Goal: Task Accomplishment & Management: Manage account settings

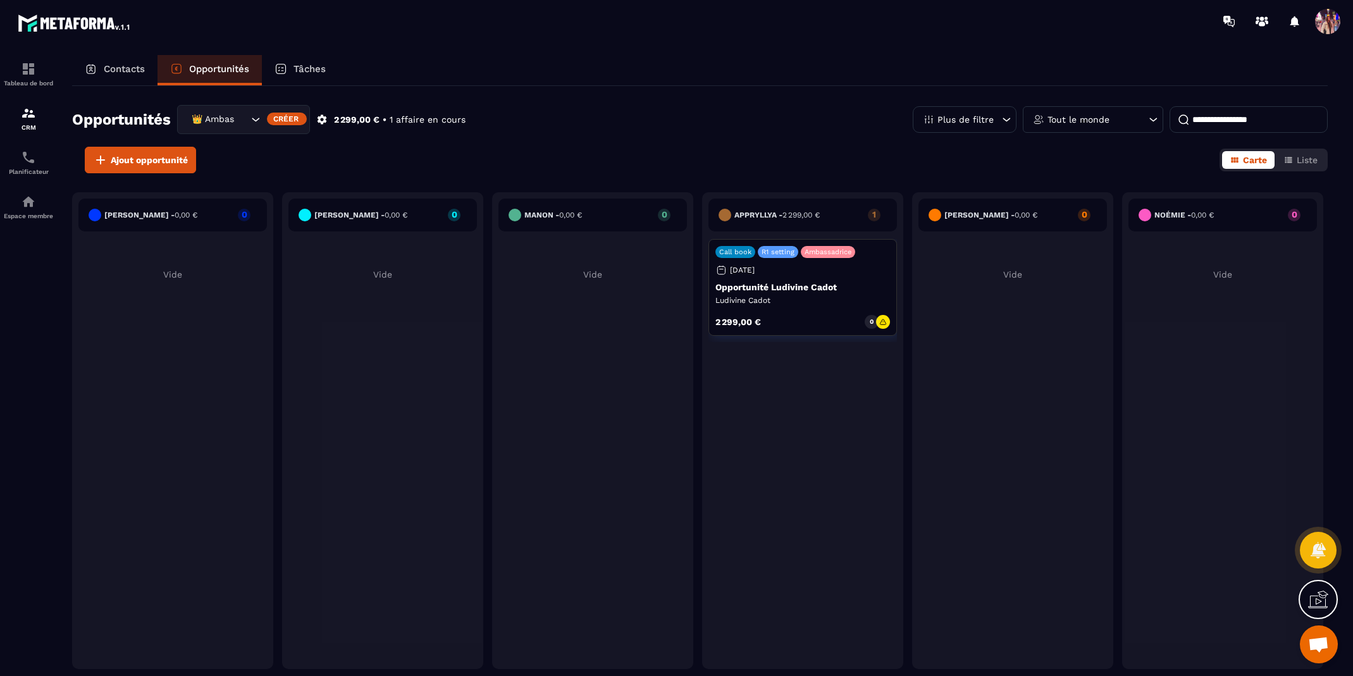
click at [244, 121] on input "Search for option" at bounding box center [241, 120] width 13 height 14
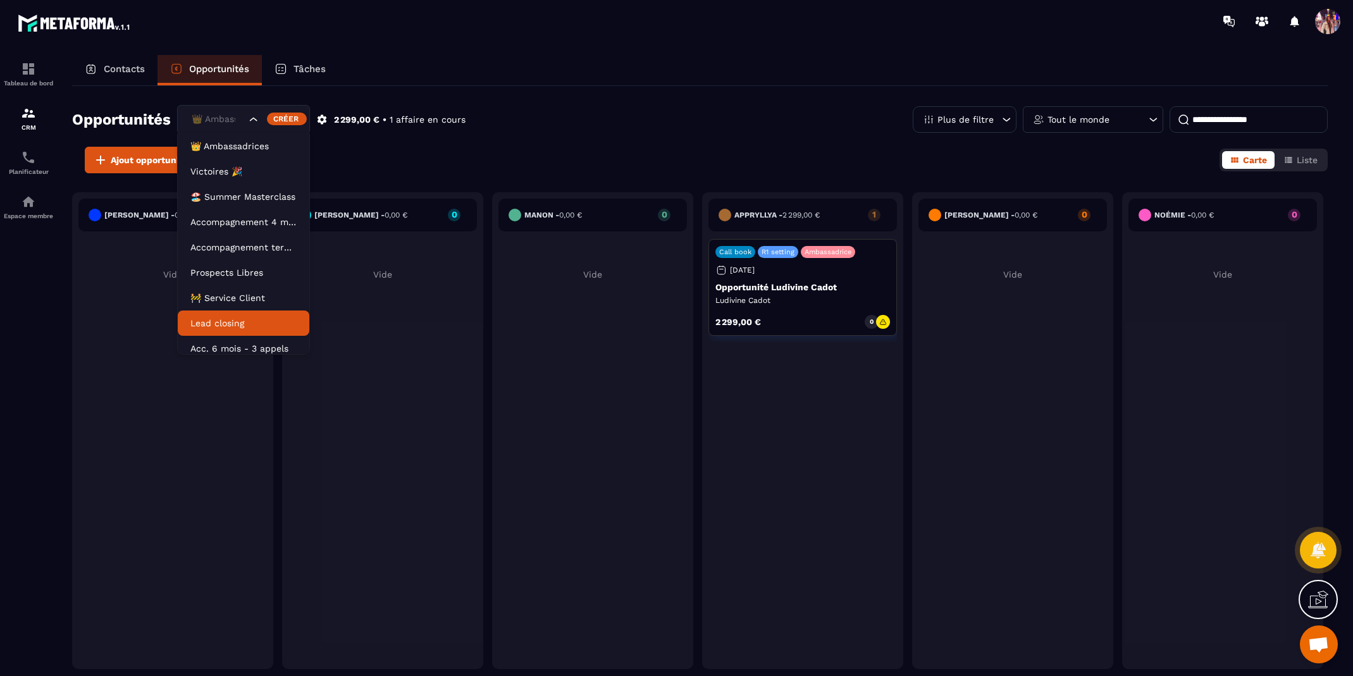
scroll to position [6, 0]
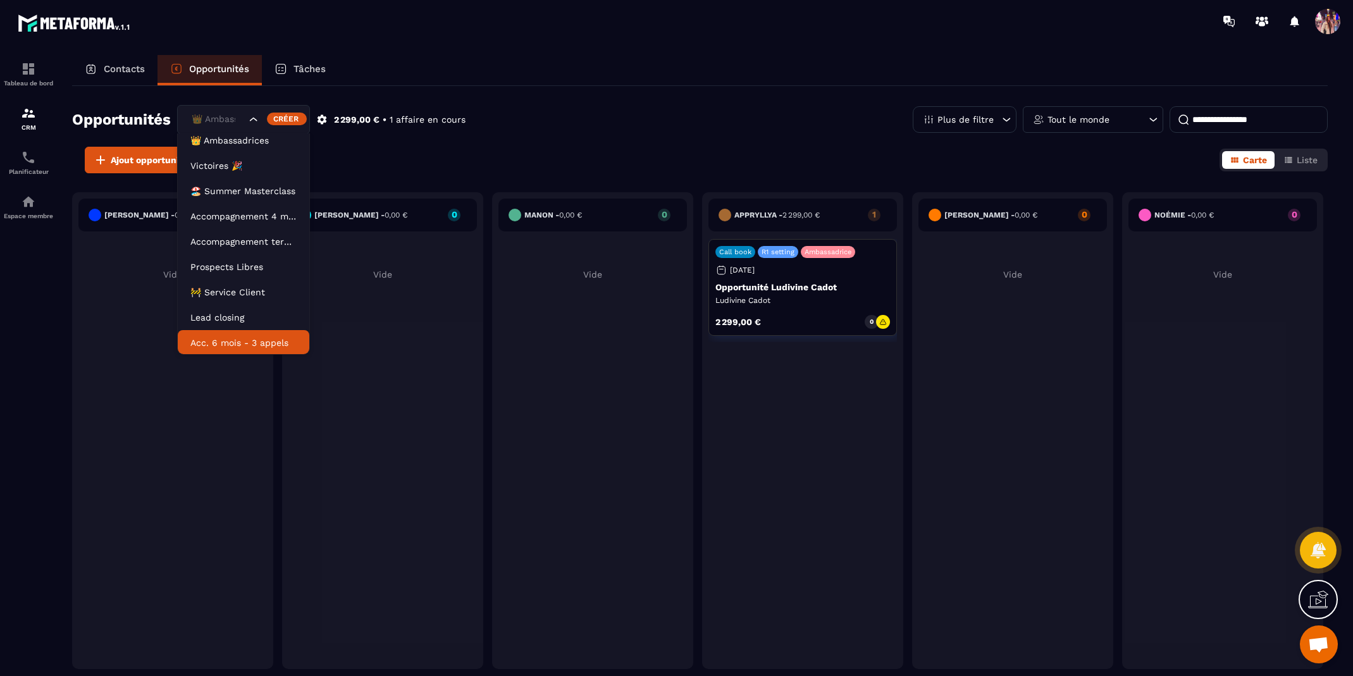
click at [228, 346] on p "Acc. 6 mois - 3 appels" at bounding box center [243, 343] width 106 height 13
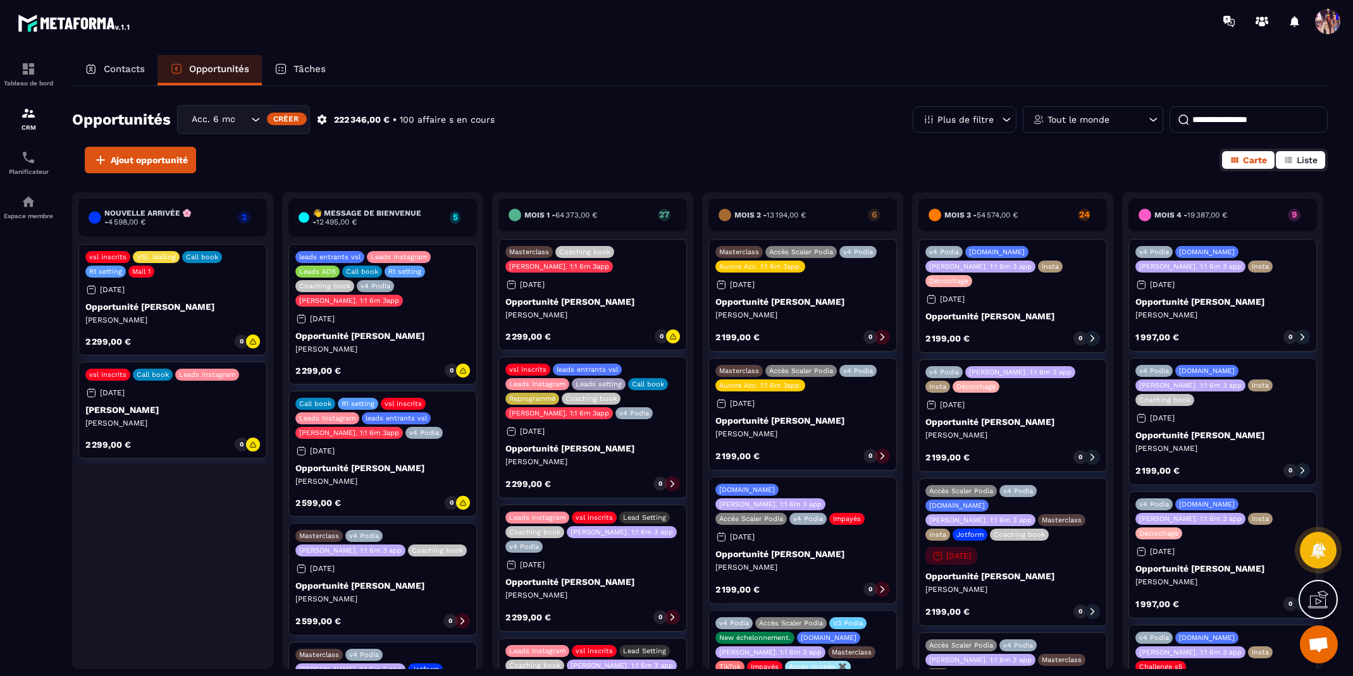
click at [1310, 158] on span "Liste" at bounding box center [1307, 160] width 21 height 10
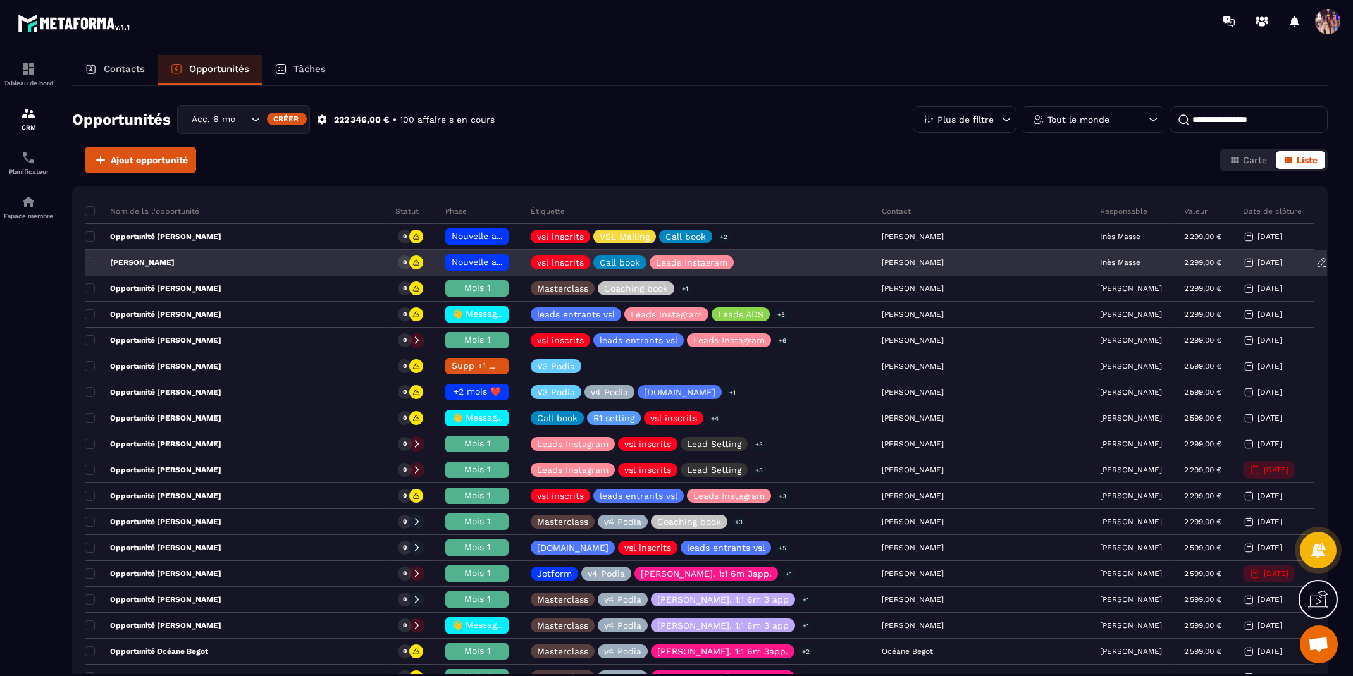
click at [1100, 263] on p "Inès Masse" at bounding box center [1120, 262] width 40 height 9
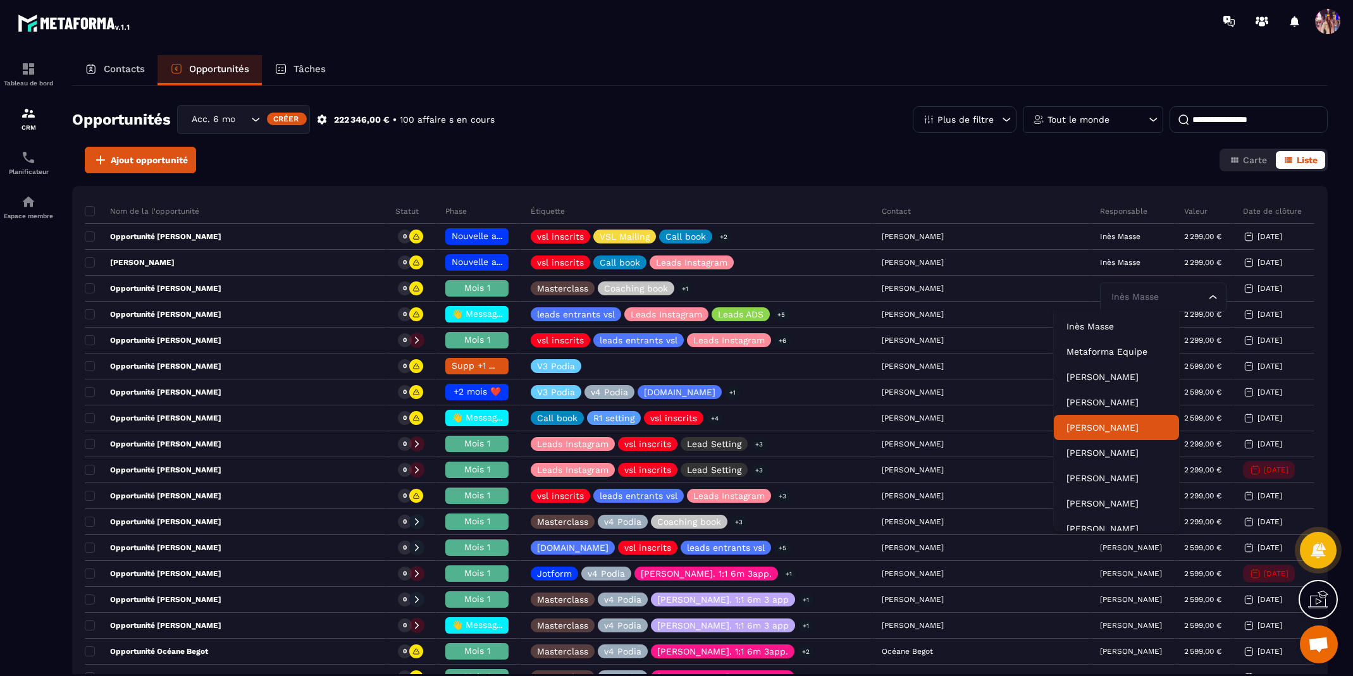
click at [1121, 425] on p "[PERSON_NAME]" at bounding box center [1117, 427] width 100 height 13
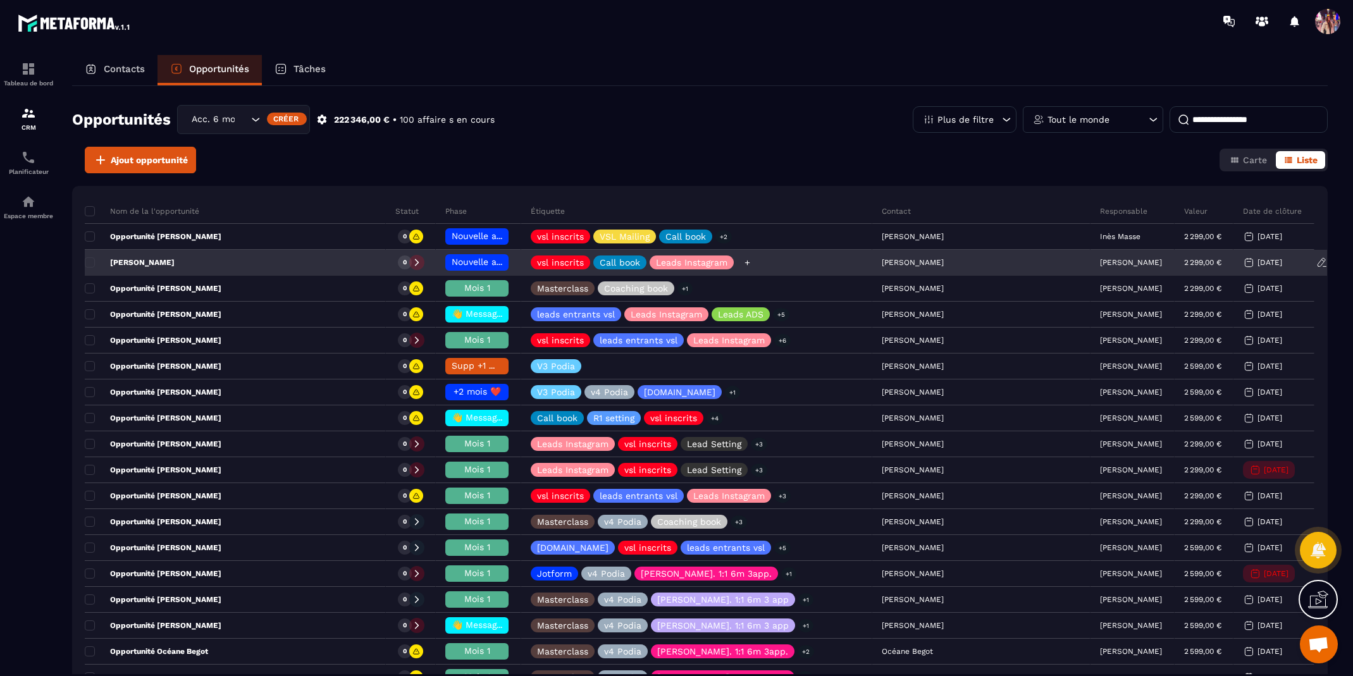
click at [751, 263] on icon at bounding box center [747, 263] width 8 height 8
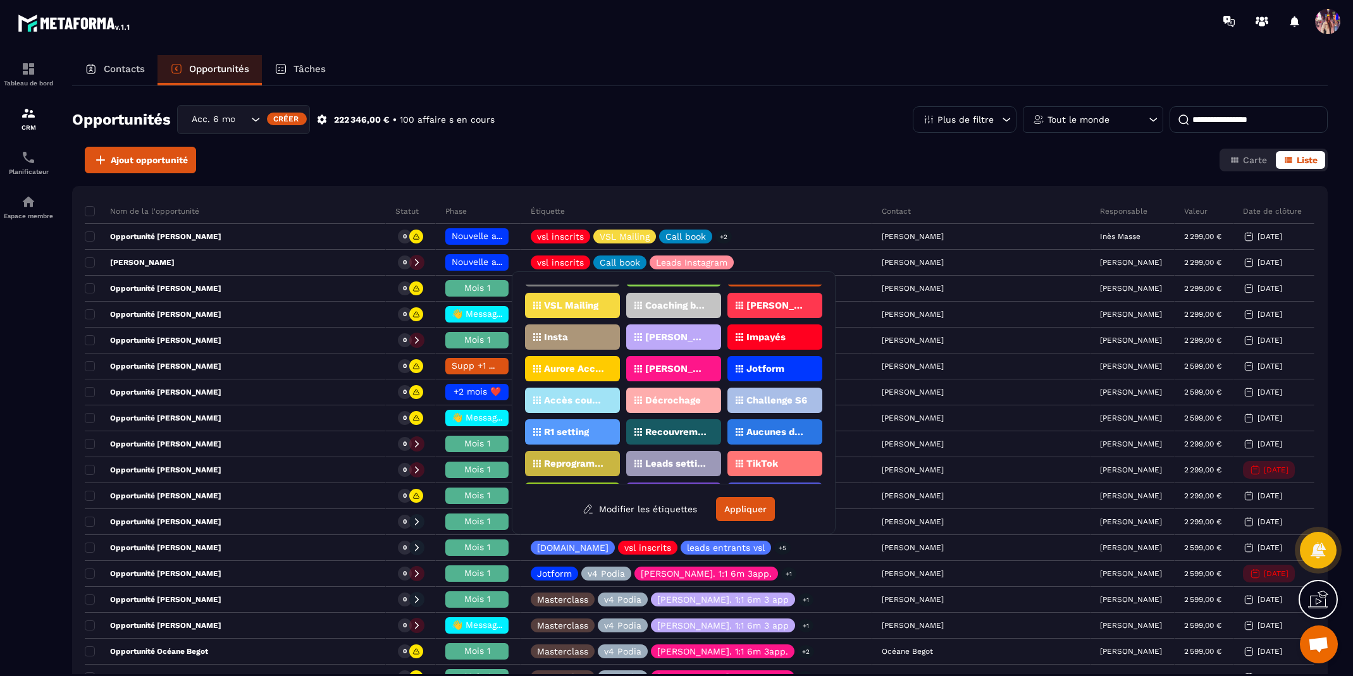
scroll to position [123, 0]
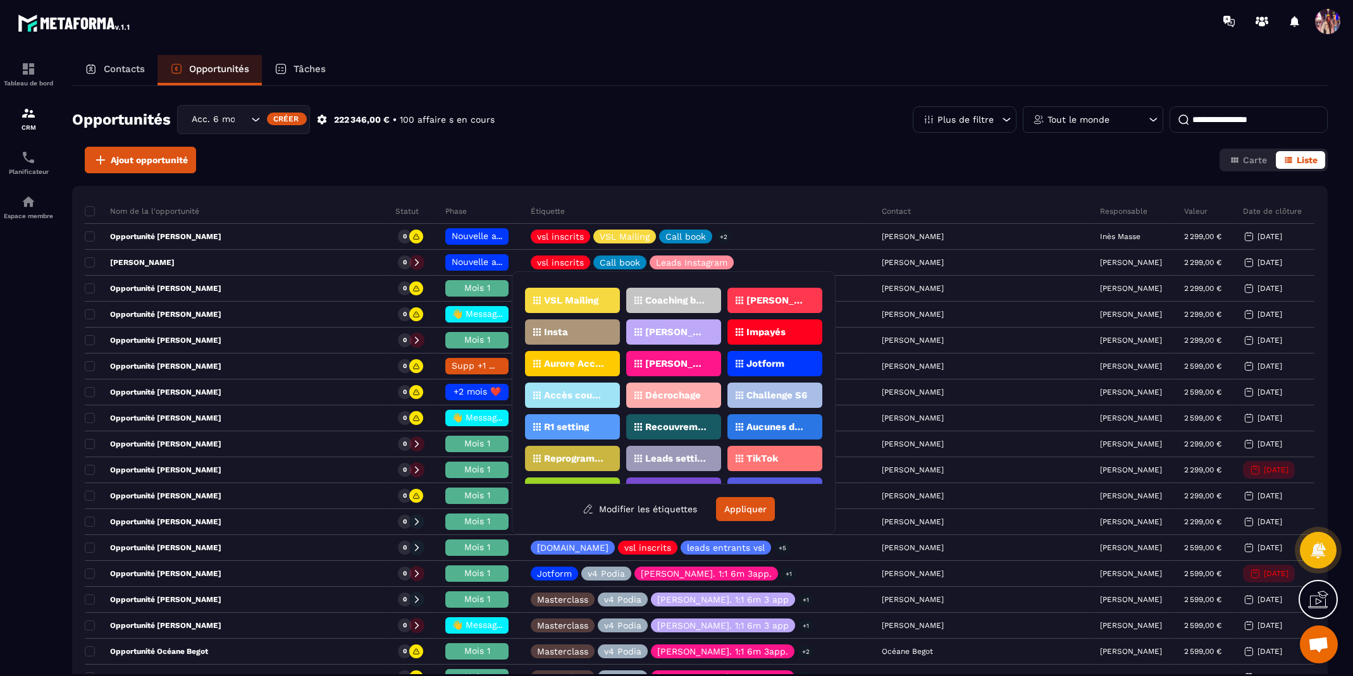
click at [803, 301] on p "[PERSON_NAME]. 1:1 6m 3app" at bounding box center [776, 300] width 61 height 9
click at [757, 510] on button "Appliquer" at bounding box center [745, 509] width 59 height 24
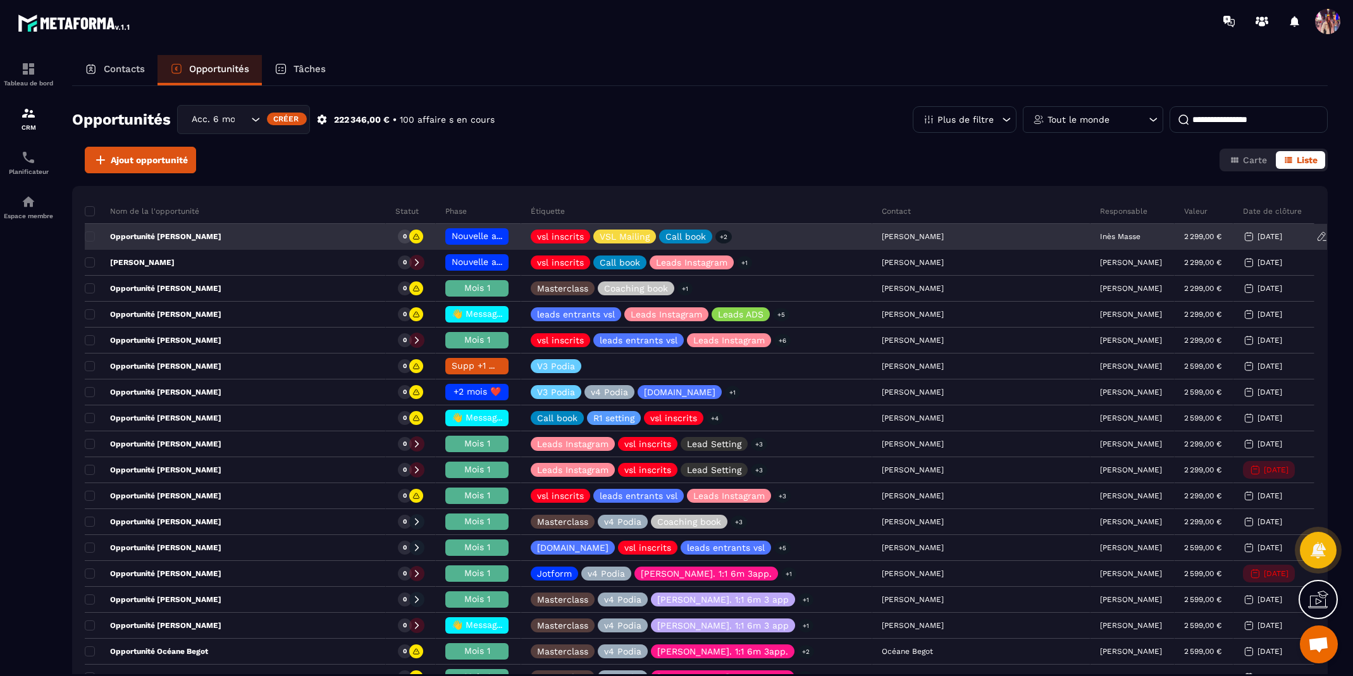
click at [930, 237] on div "[PERSON_NAME]" at bounding box center [981, 237] width 218 height 25
